Goal: Information Seeking & Learning: Learn about a topic

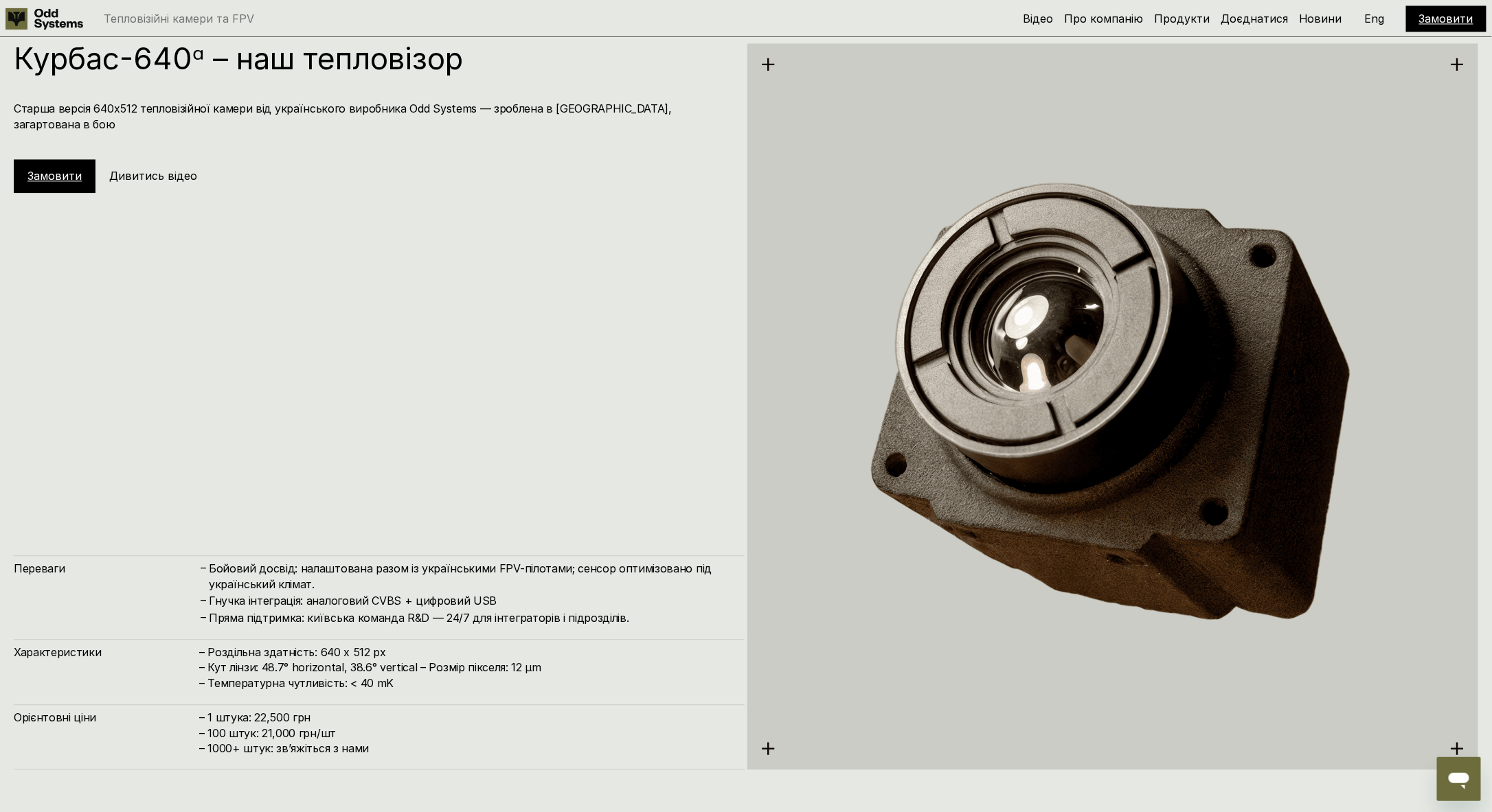
scroll to position [4188, 0]
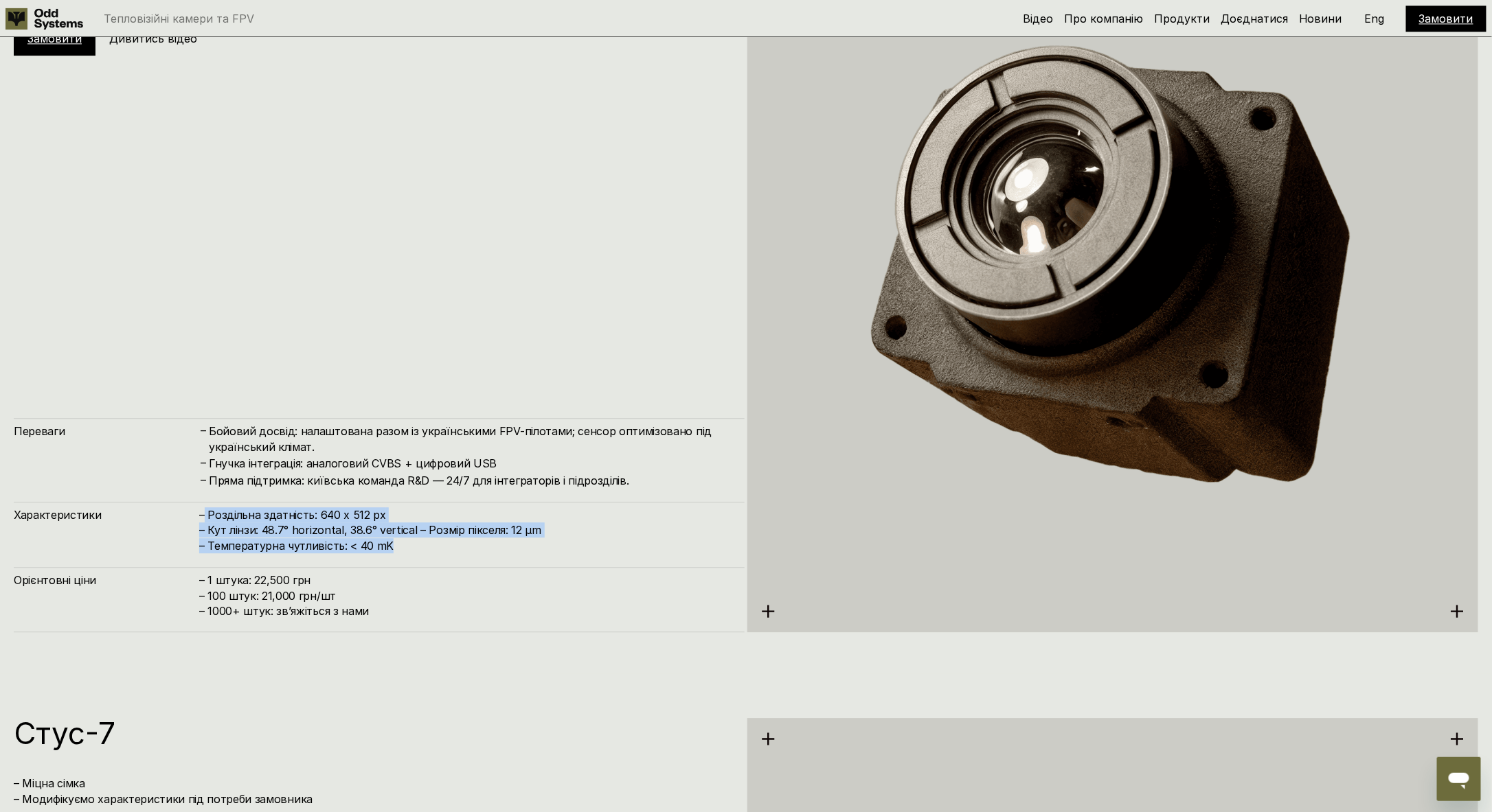
drag, startPoint x: 205, startPoint y: 515, endPoint x: 397, endPoint y: 544, distance: 194.2
click at [397, 544] on h4 "– Роздільна здатність: 640 x 512 px – Кут лінзи: 48.7° horizontal, 38.6° vertic…" at bounding box center [465, 530] width 532 height 46
copy h4 "Роздільна здатність: 640 x 512 px – Кут лінзи: 48.7° horizontal, 38.6° vertical…"
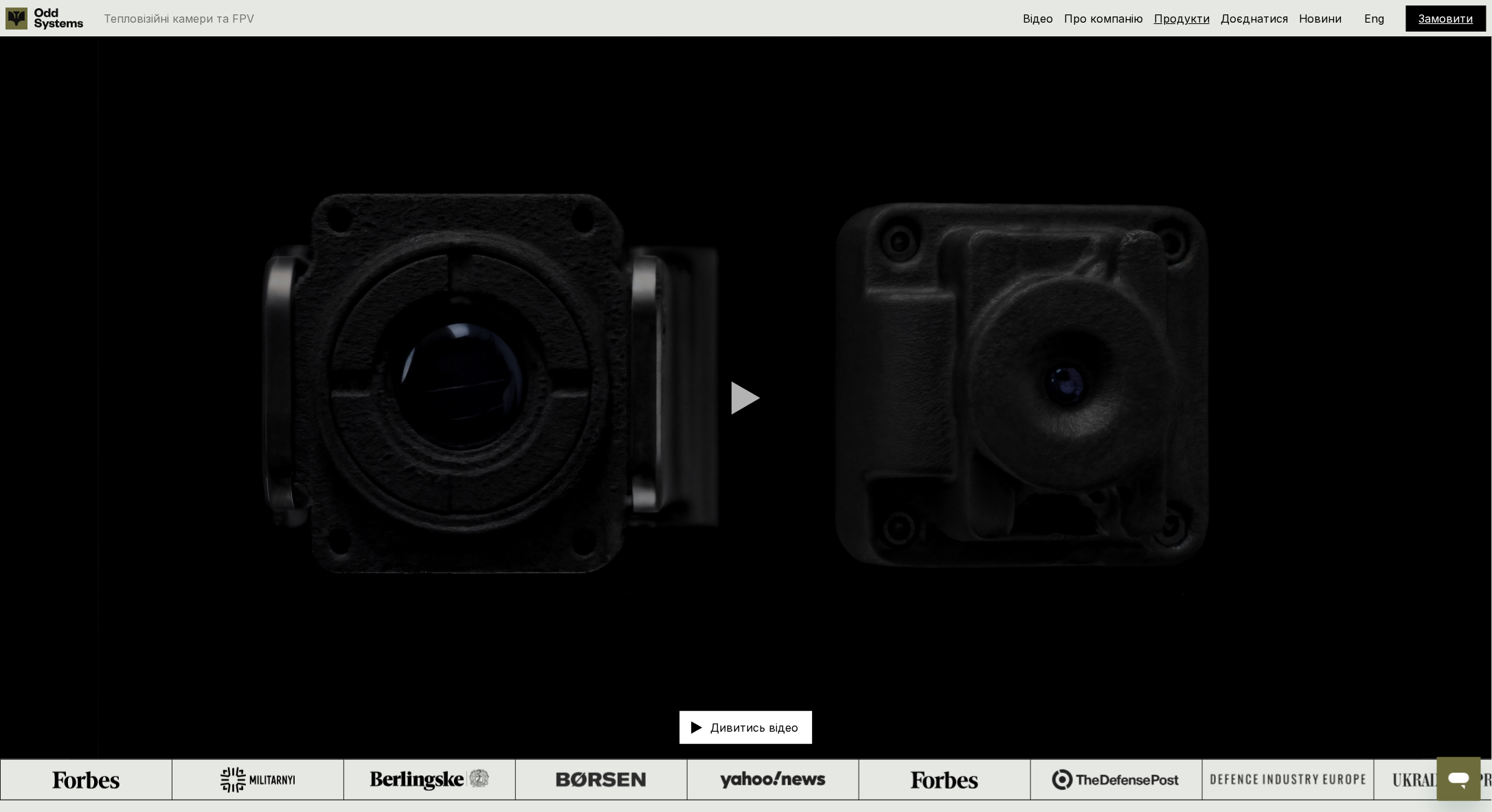
click at [1198, 20] on link "Продукти" at bounding box center [1182, 18] width 56 height 14
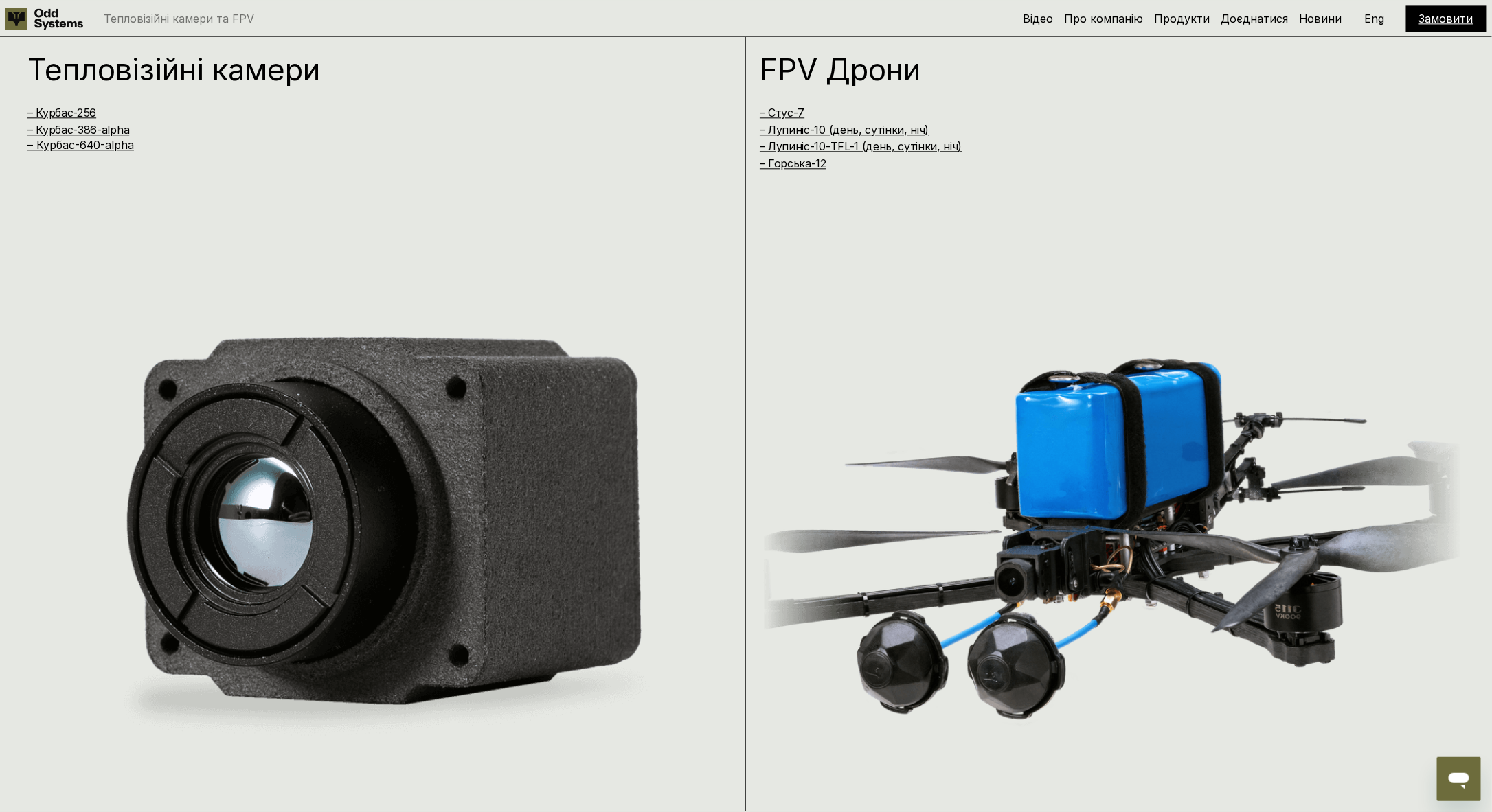
click at [176, 66] on h1 "Тепловізійні камери" at bounding box center [358, 70] width 662 height 30
click at [110, 129] on link "– Курбас-386-alpha" at bounding box center [78, 130] width 102 height 14
